Goal: Check status: Check status

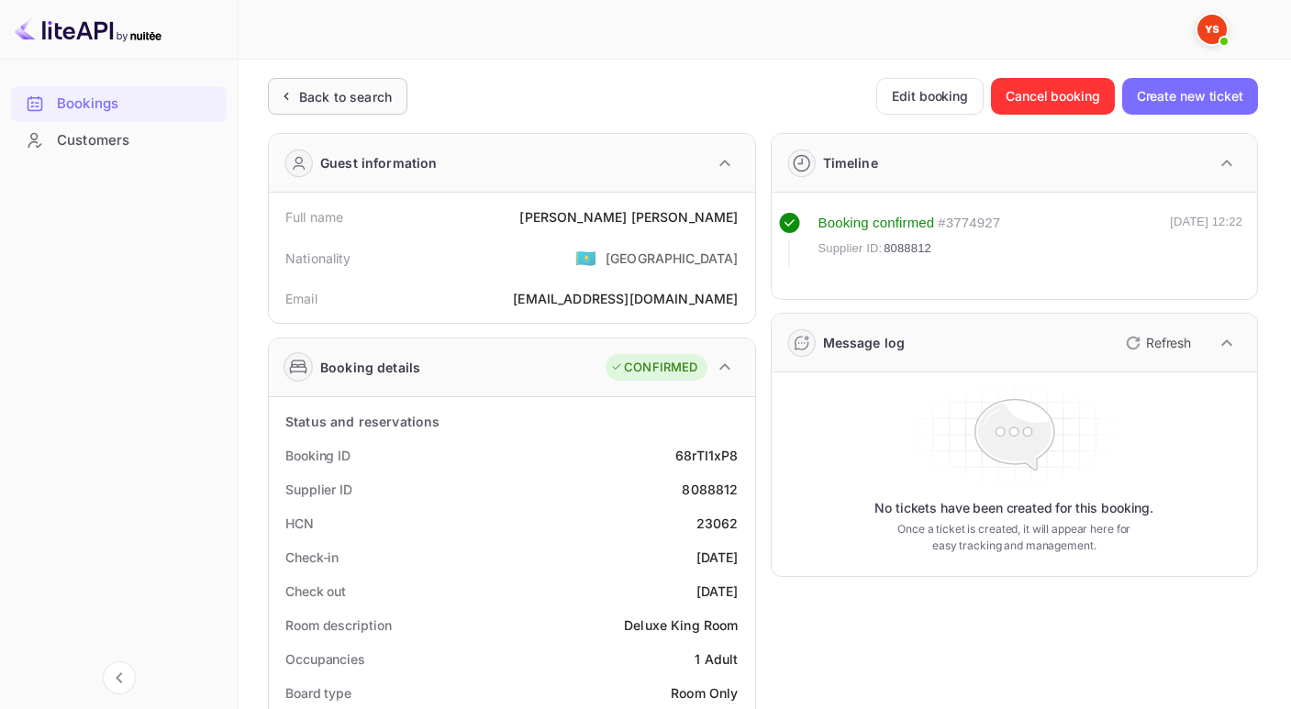
click at [296, 99] on div "Back to search" at bounding box center [334, 96] width 116 height 19
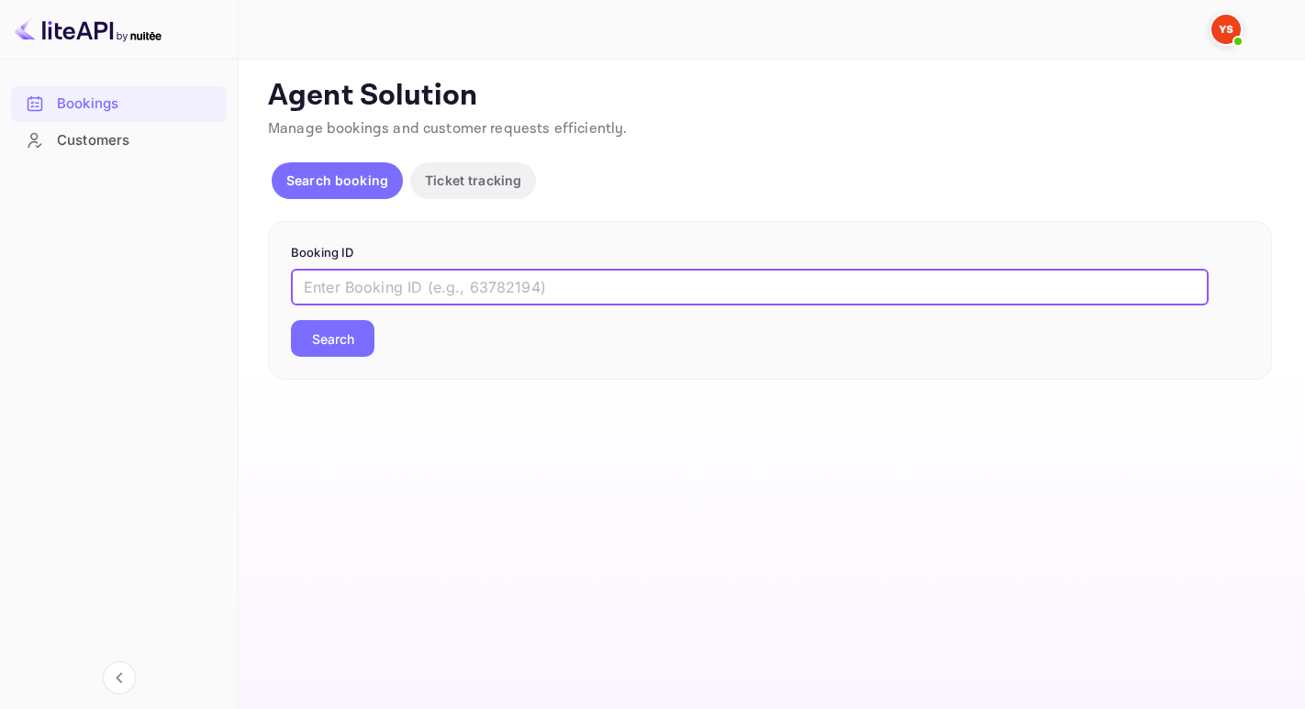
click at [418, 281] on input "text" at bounding box center [749, 287] width 917 height 37
paste input "9473999"
click at [291, 320] on button "Search" at bounding box center [332, 338] width 83 height 37
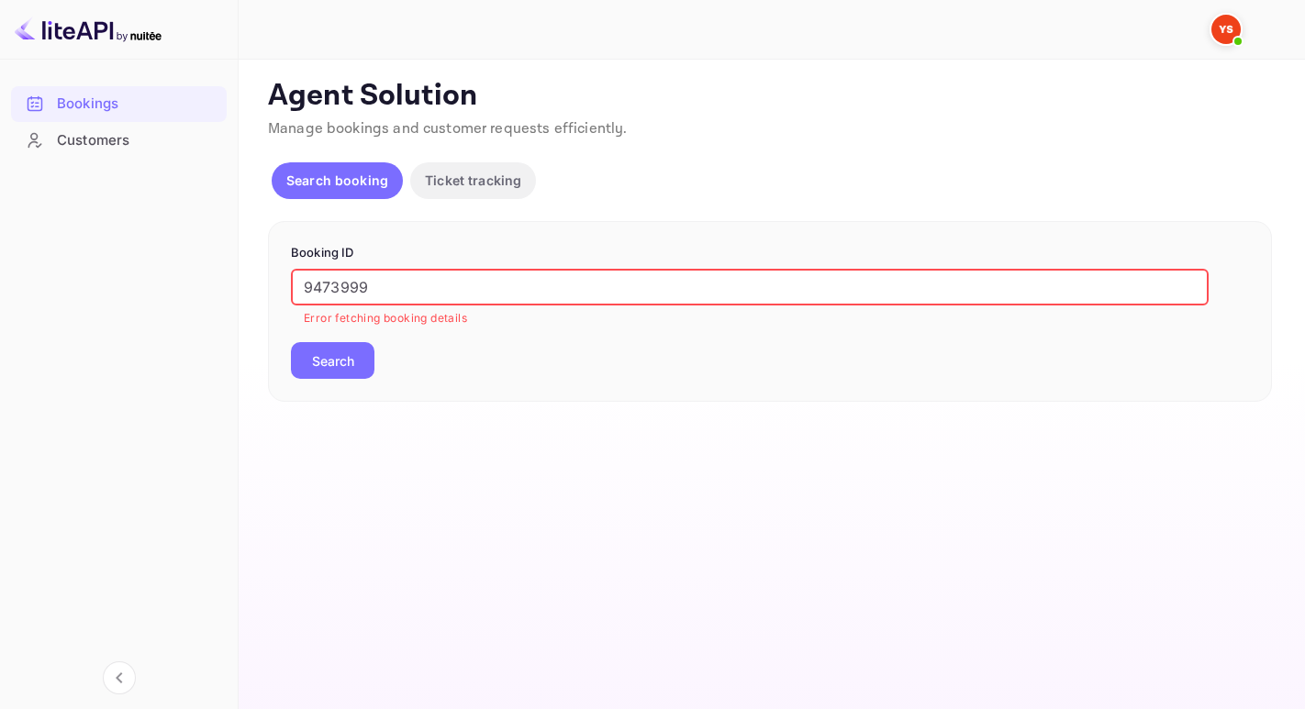
click at [313, 287] on input "9473999" at bounding box center [749, 287] width 917 height 37
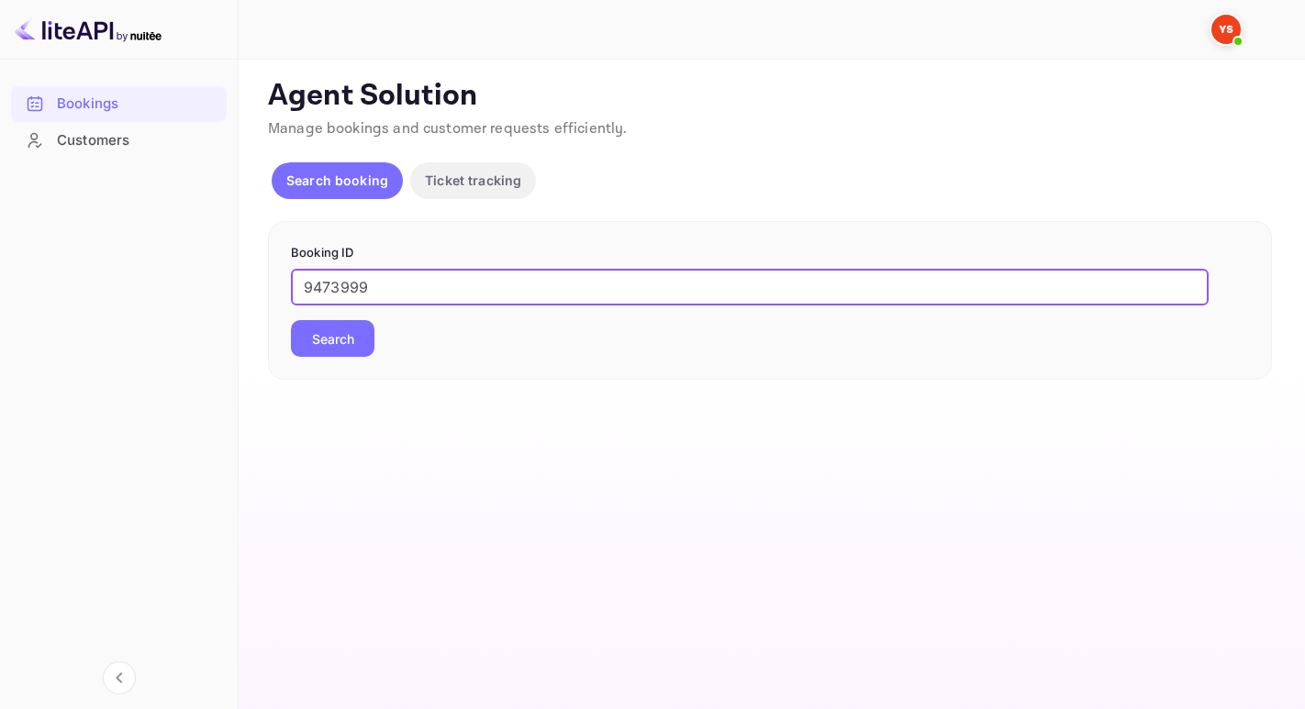
type input "9473999"
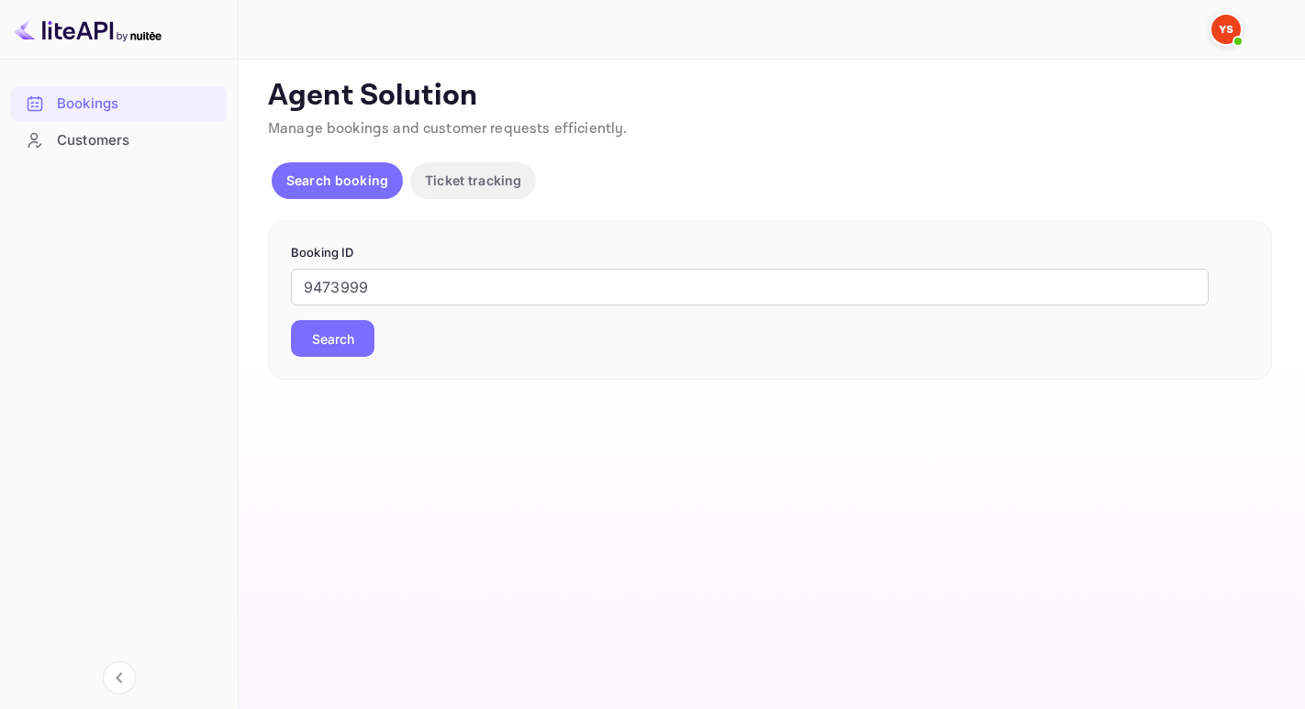
click at [339, 329] on button "Search" at bounding box center [332, 338] width 83 height 37
